Goal: Entertainment & Leisure: Consume media (video, audio)

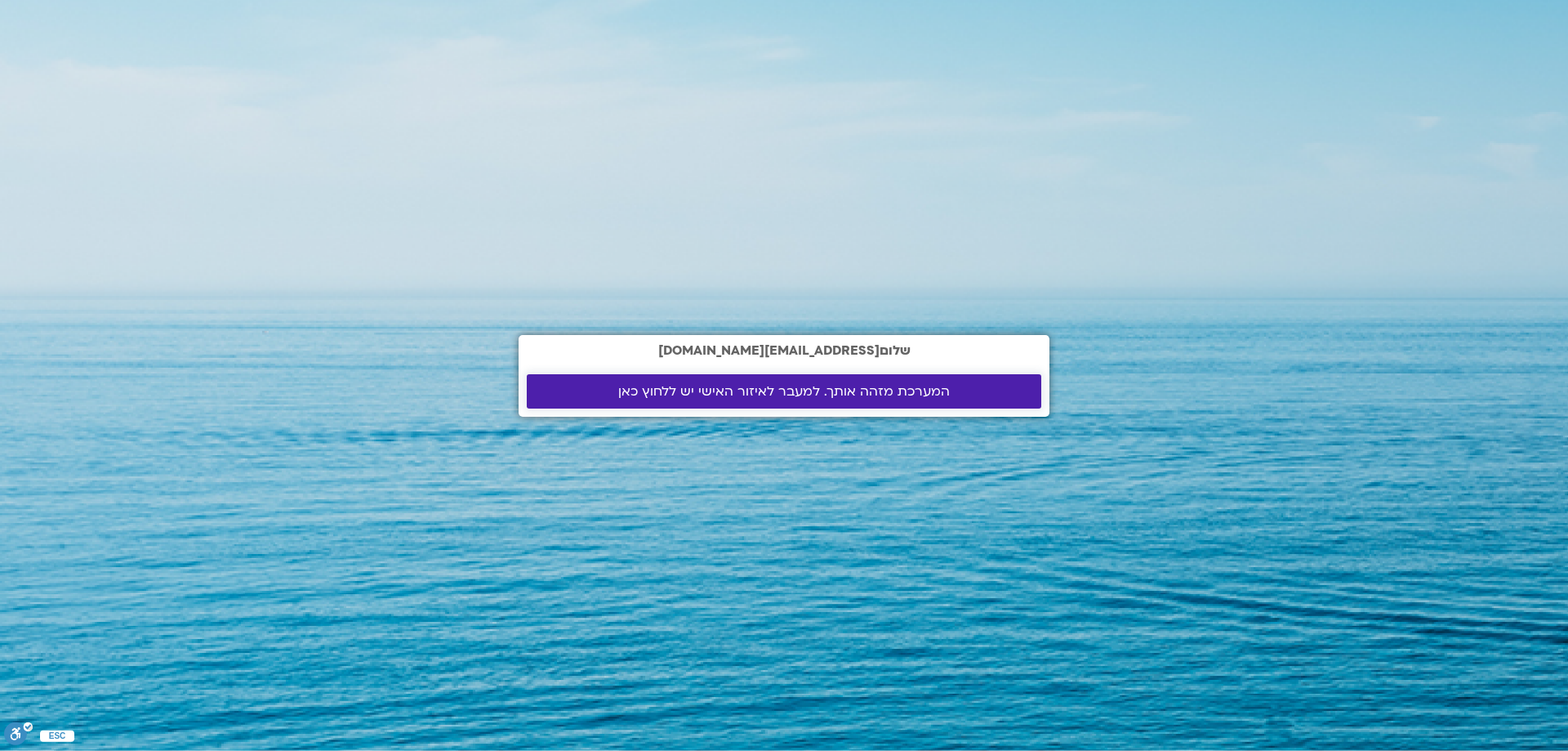
click at [788, 392] on span "המערכת מזהה אותך. למעבר לאיזור האישי יש ללחוץ כאן" at bounding box center [784, 391] width 332 height 14
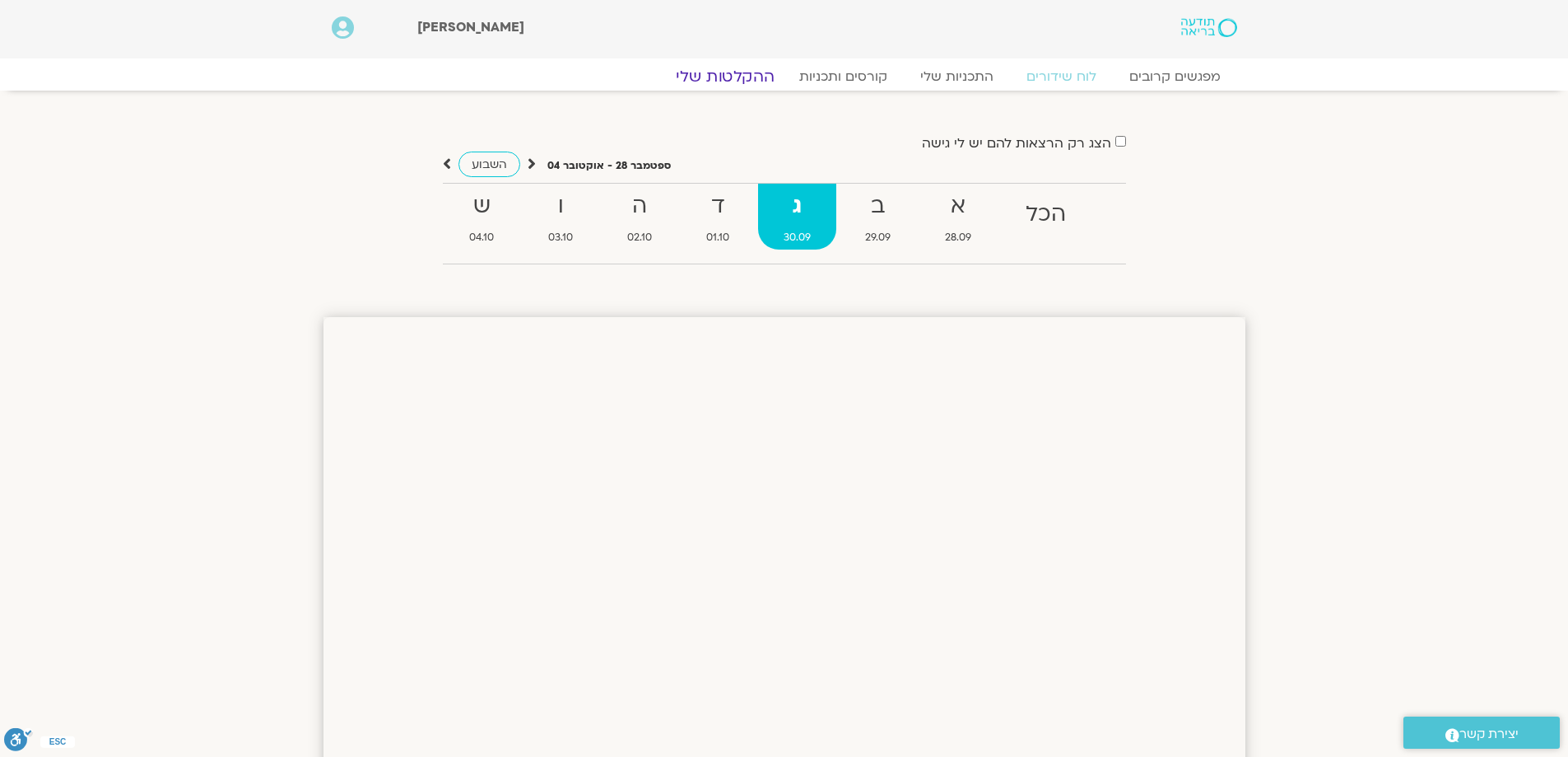
click at [762, 73] on link "ההקלטות שלי" at bounding box center [726, 76] width 138 height 20
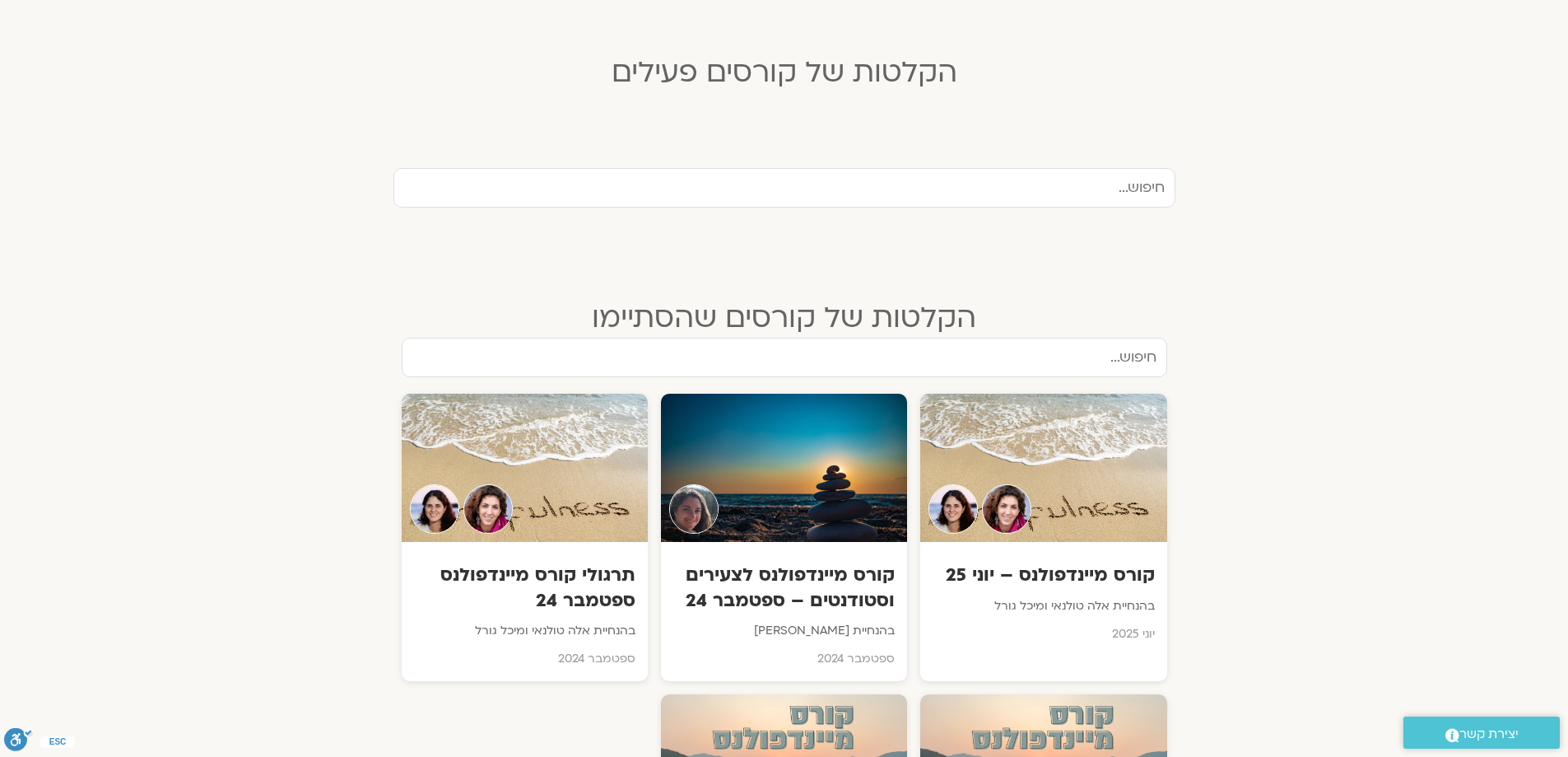
scroll to position [576, 0]
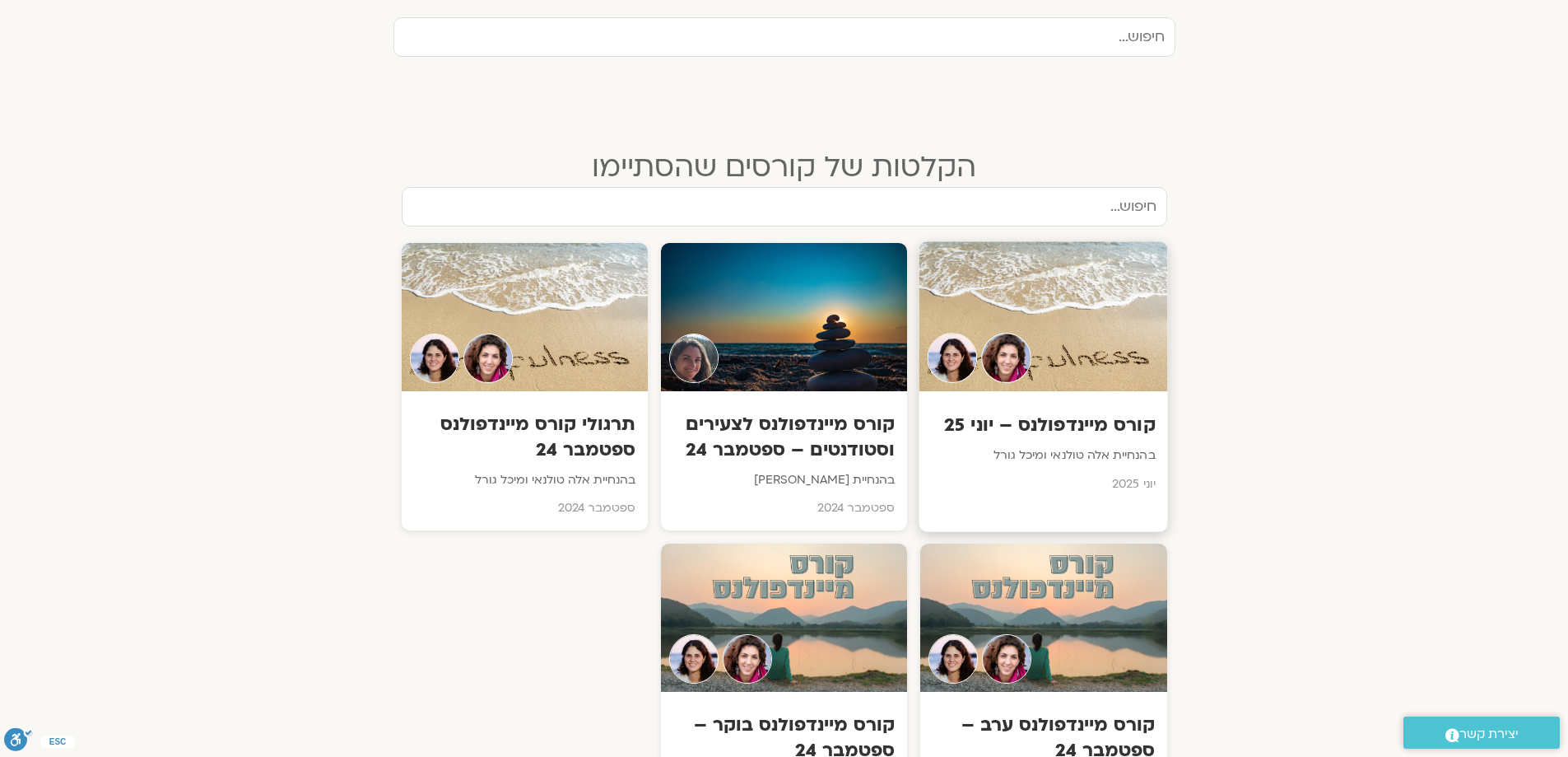
click at [1064, 374] on div at bounding box center [1044, 316] width 249 height 150
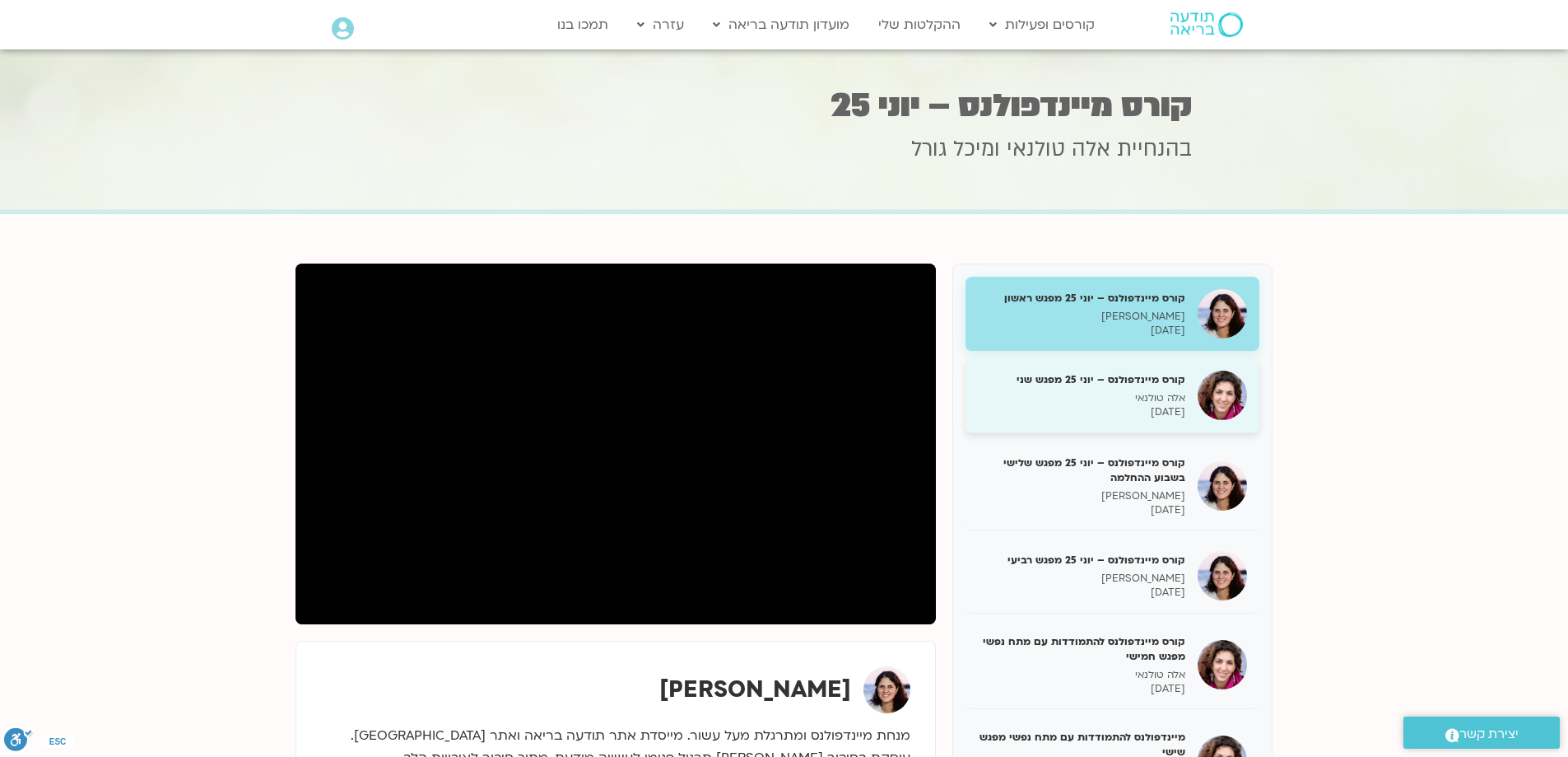
click at [1065, 393] on p "אלה טולנאי" at bounding box center [1082, 398] width 208 height 14
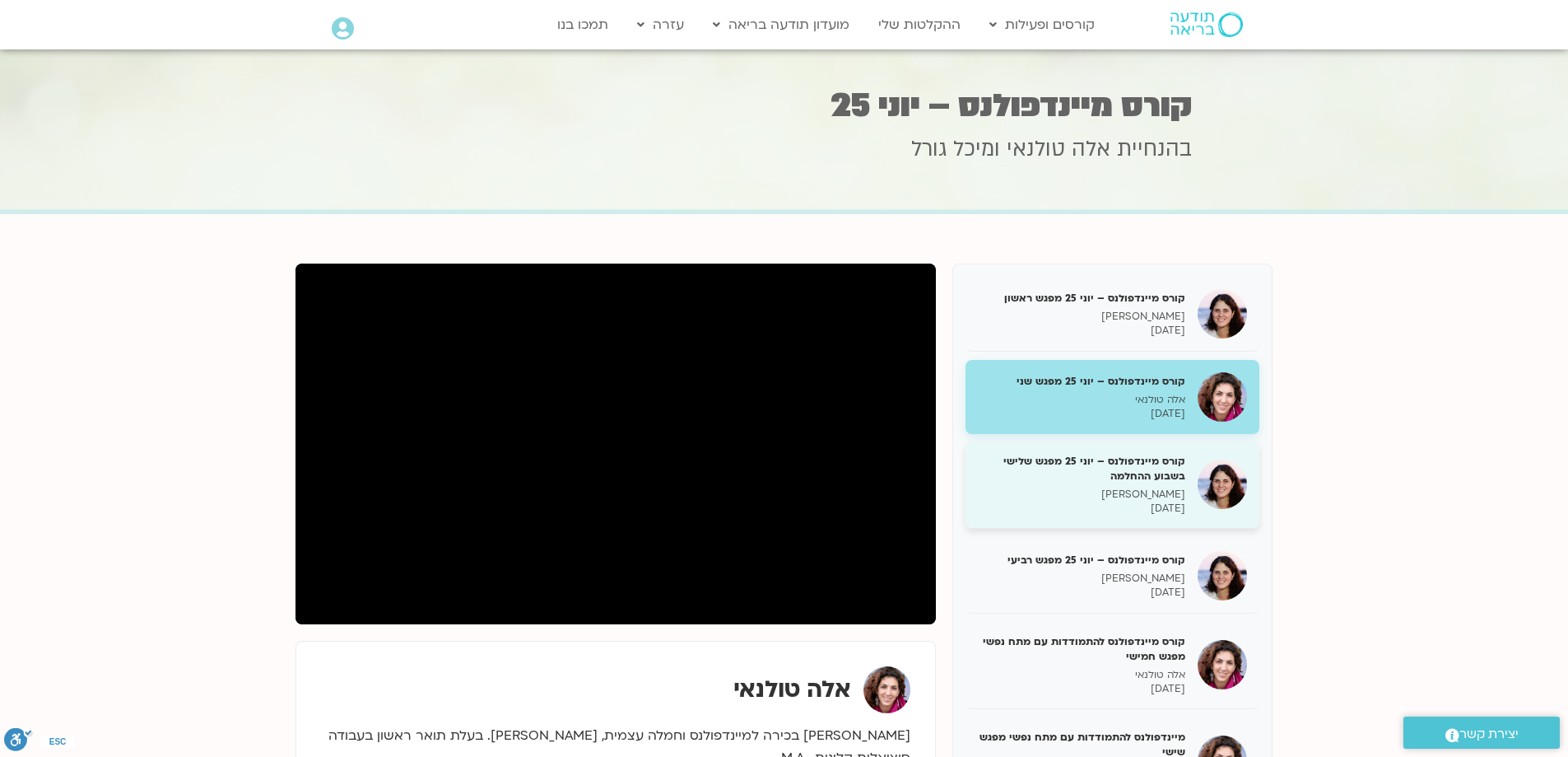
click at [1133, 464] on h5 "קורס מיינדפולנס – יוני 25 מפגש שלישי בשבוע ההחלמה" at bounding box center [1082, 468] width 208 height 30
